Goal: Transaction & Acquisition: Purchase product/service

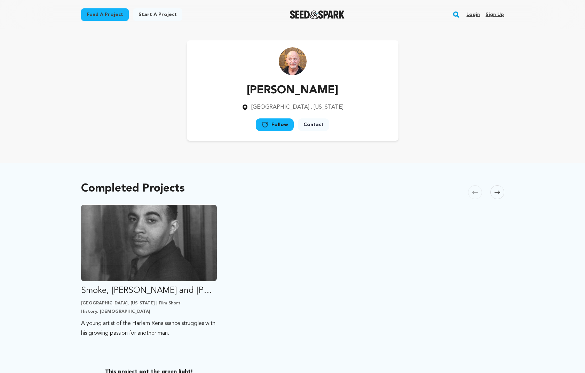
click at [474, 12] on link "Login" at bounding box center [474, 14] width 14 height 11
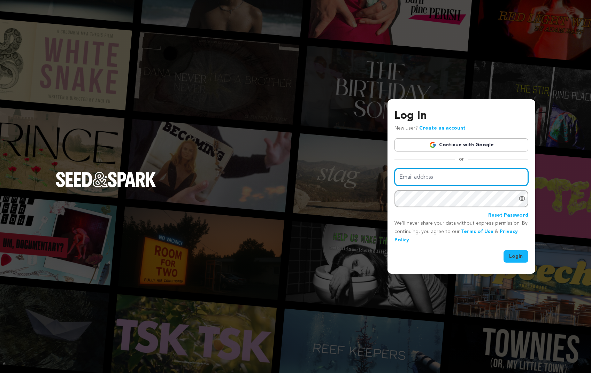
type input "info@shogafilms.org"
click at [520, 255] on button "Login" at bounding box center [515, 256] width 25 height 13
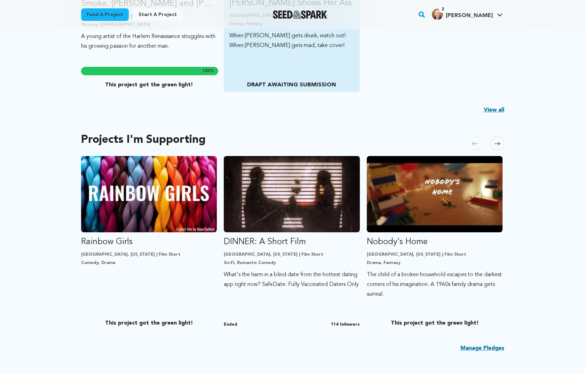
scroll to position [316, 0]
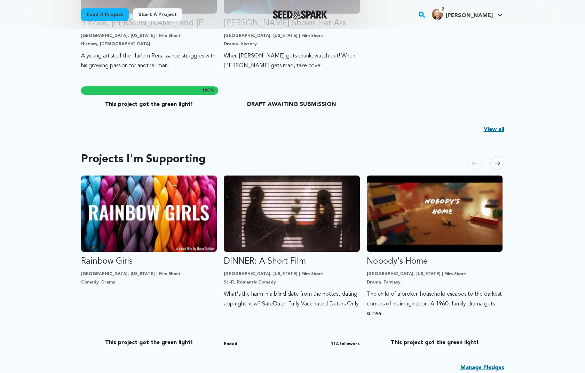
scroll to position [104, 0]
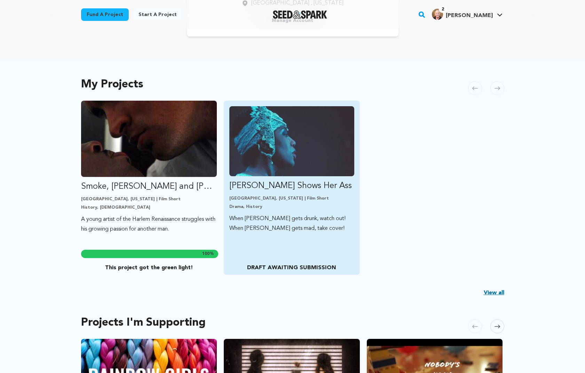
click at [253, 149] on img "Fund Bessie Shows Her Ass" at bounding box center [291, 141] width 125 height 70
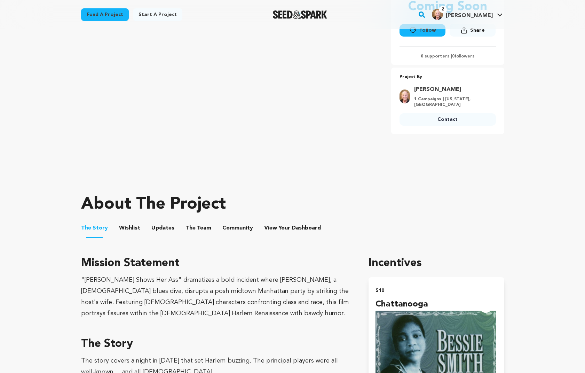
scroll to position [194, 0]
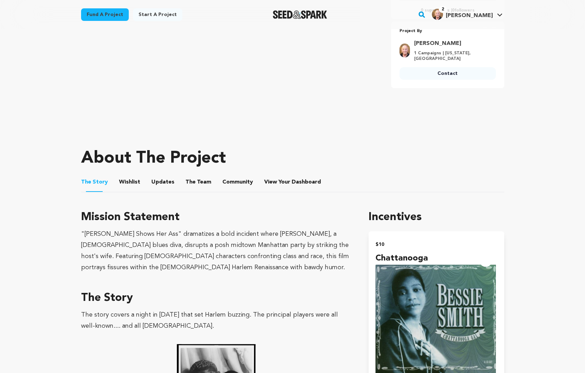
click at [195, 181] on button "The Team" at bounding box center [198, 183] width 17 height 17
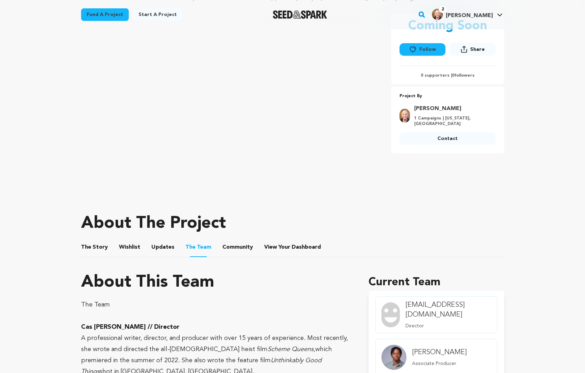
scroll to position [265, 0]
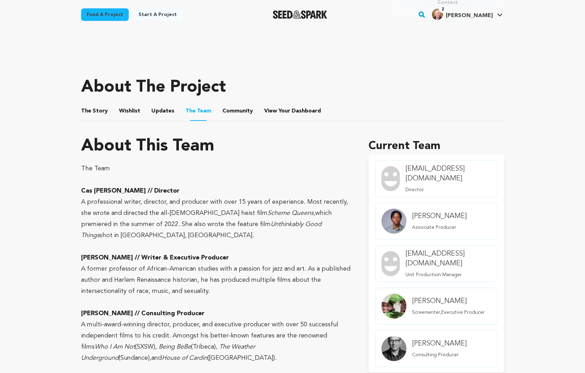
click at [87, 107] on button "The Story" at bounding box center [94, 112] width 17 height 17
